Goal: Information Seeking & Learning: Learn about a topic

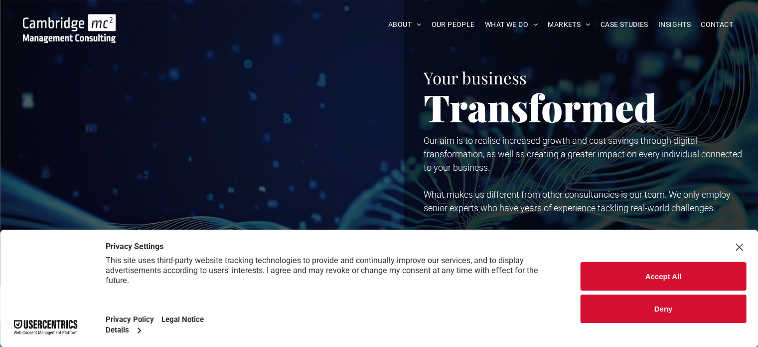
click at [651, 272] on button "Accept All" at bounding box center [664, 276] width 166 height 28
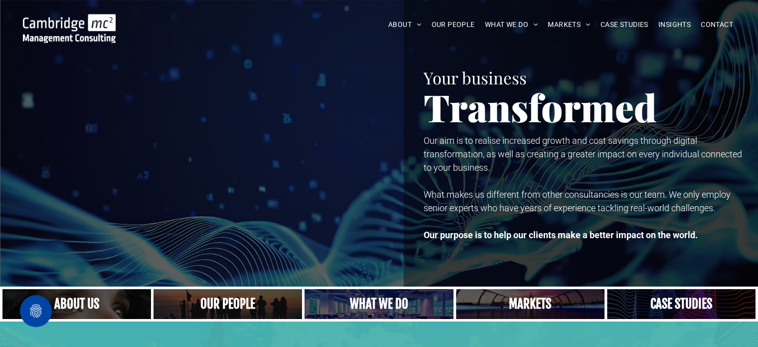
click at [223, 301] on link "A crowd in silhouette at sunset, on a rise or lookout point" at bounding box center [228, 304] width 158 height 32
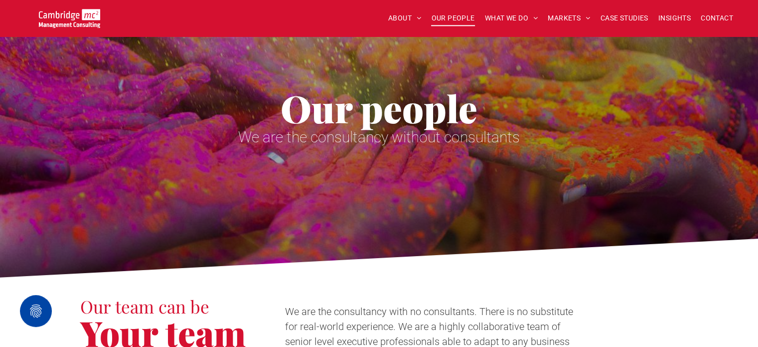
scroll to position [50, 0]
